Goal: Task Accomplishment & Management: Manage account settings

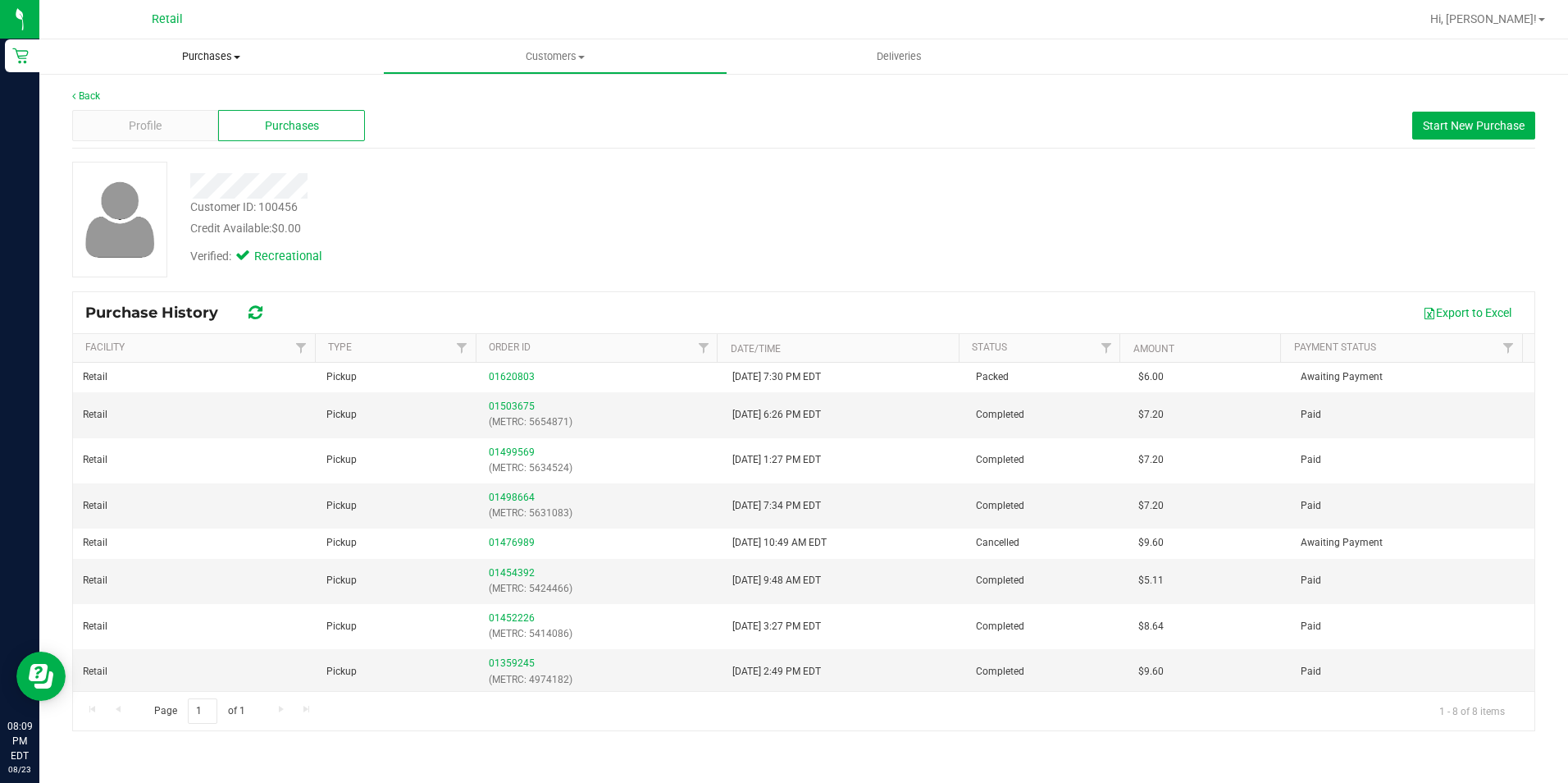
click at [190, 51] on span "Purchases" at bounding box center [211, 56] width 344 height 15
click at [149, 97] on span "Summary of purchases" at bounding box center [123, 99] width 169 height 14
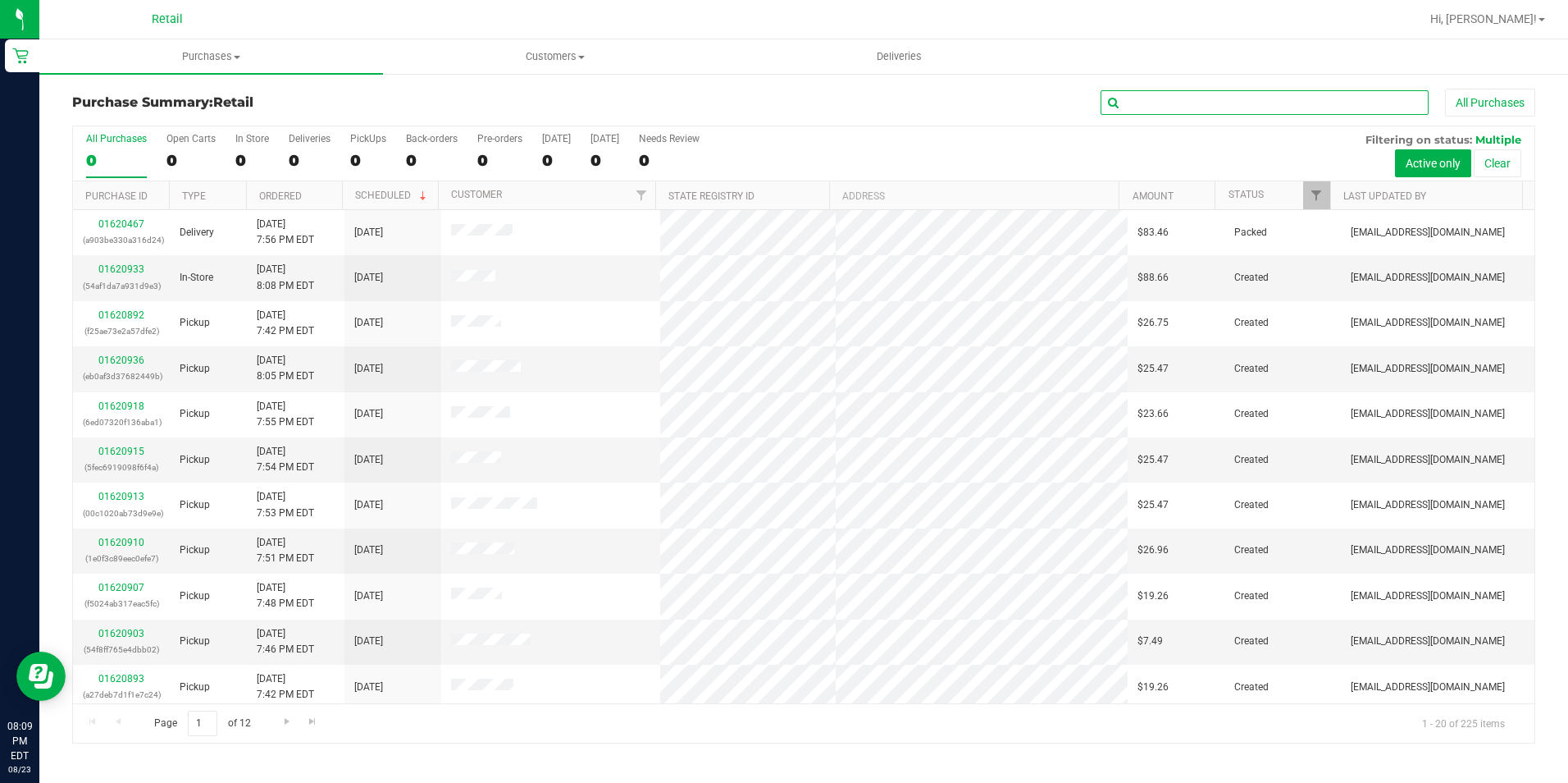
click at [1209, 99] on input "text" at bounding box center [1264, 103] width 328 height 25
type input "[PERSON_NAME]"
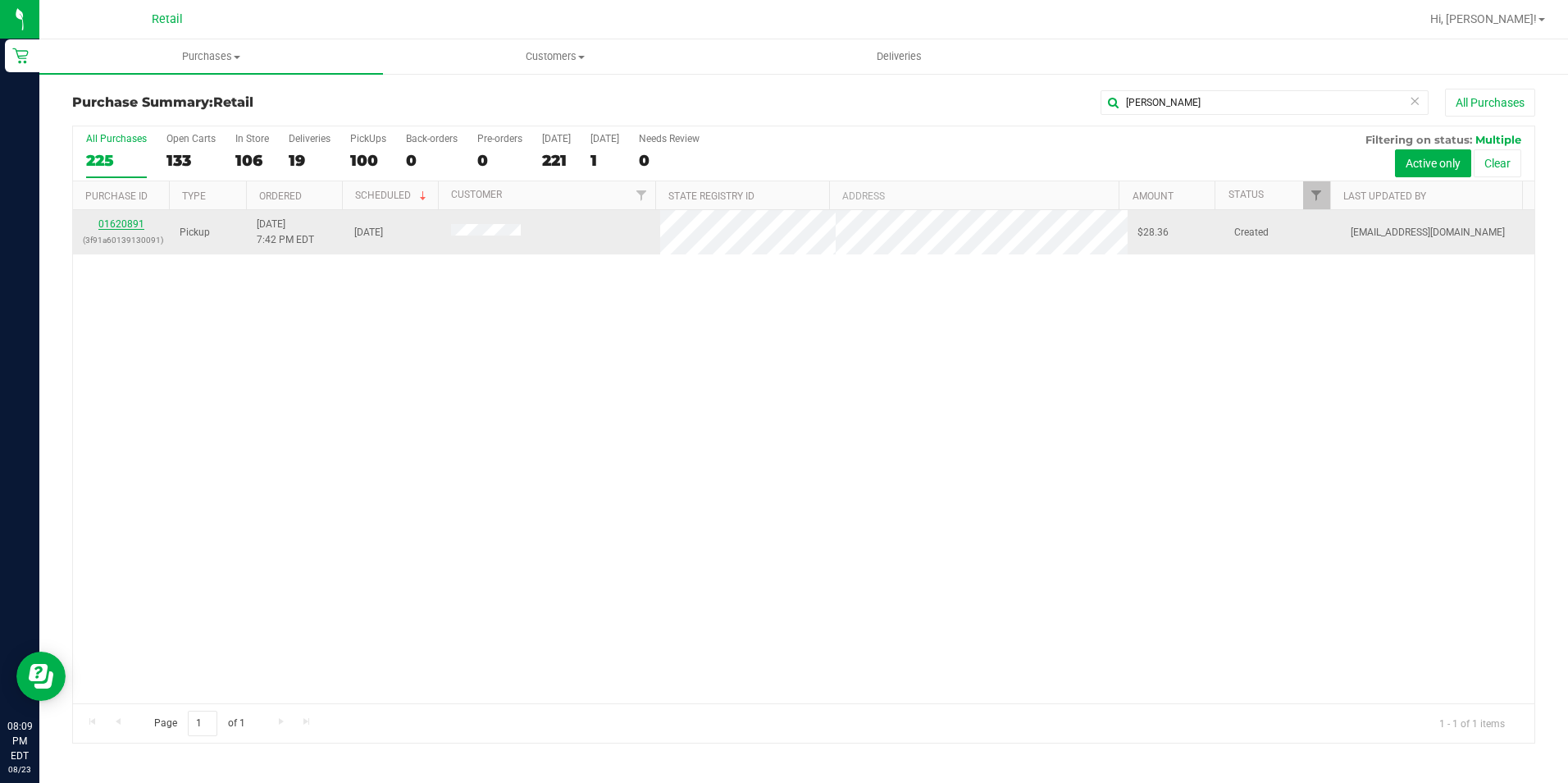
click at [120, 223] on link "01620891" at bounding box center [121, 224] width 46 height 12
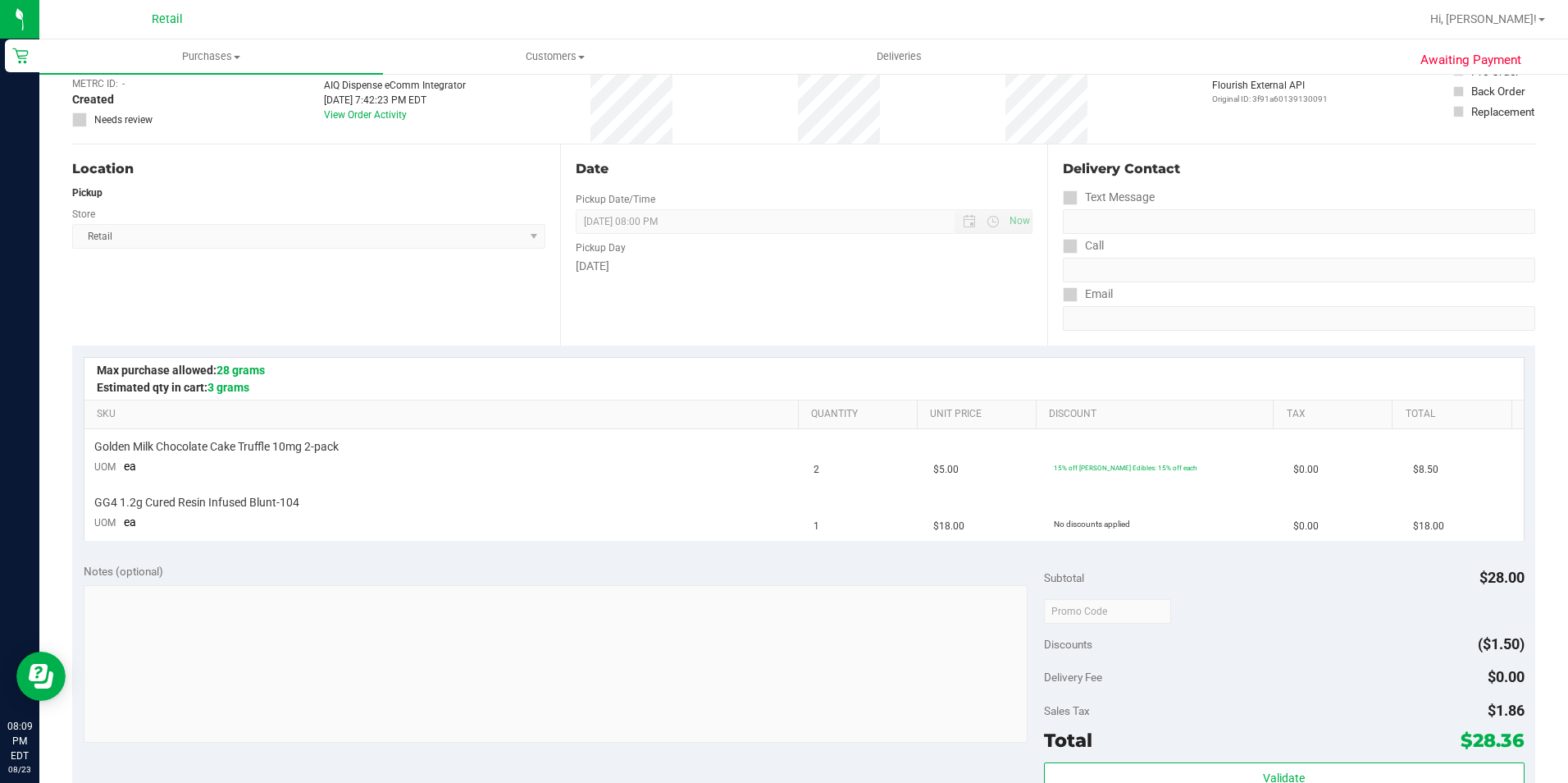
scroll to position [246, 0]
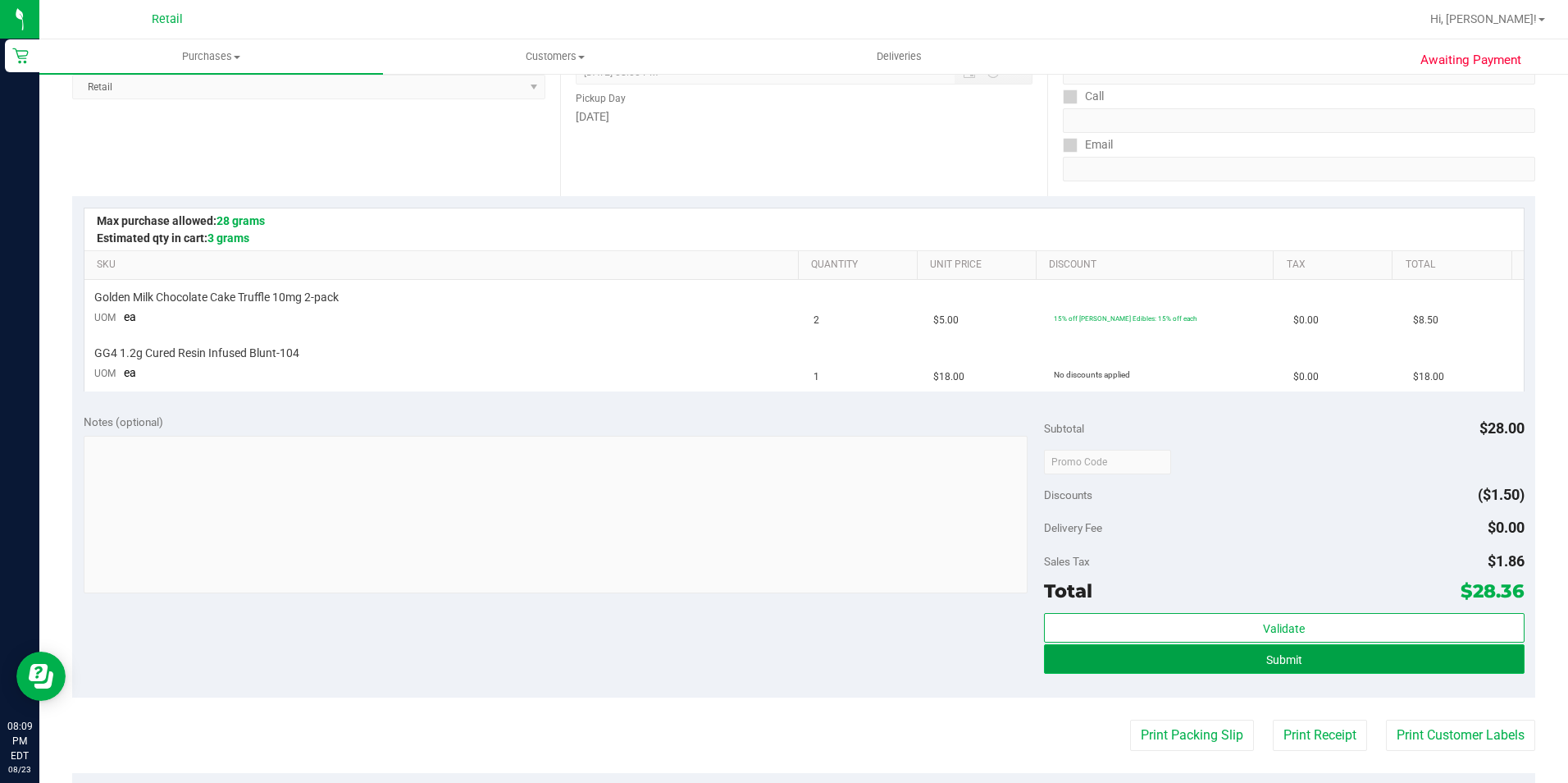
click at [1374, 662] on button "Submit" at bounding box center [1284, 659] width 481 height 30
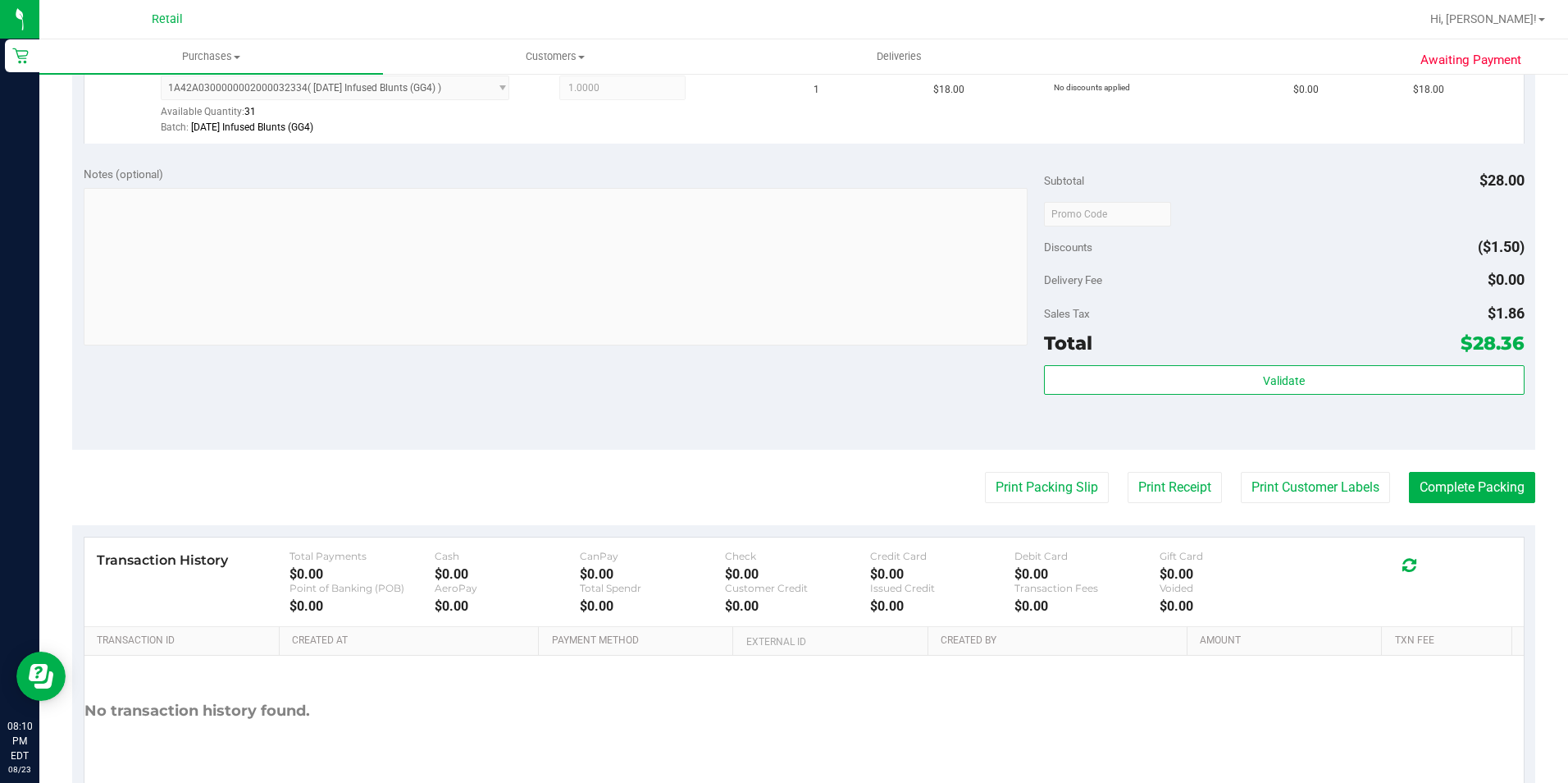
scroll to position [575, 0]
click at [1512, 471] on button "Complete Packing" at bounding box center [1473, 485] width 126 height 32
